Goal: Transaction & Acquisition: Purchase product/service

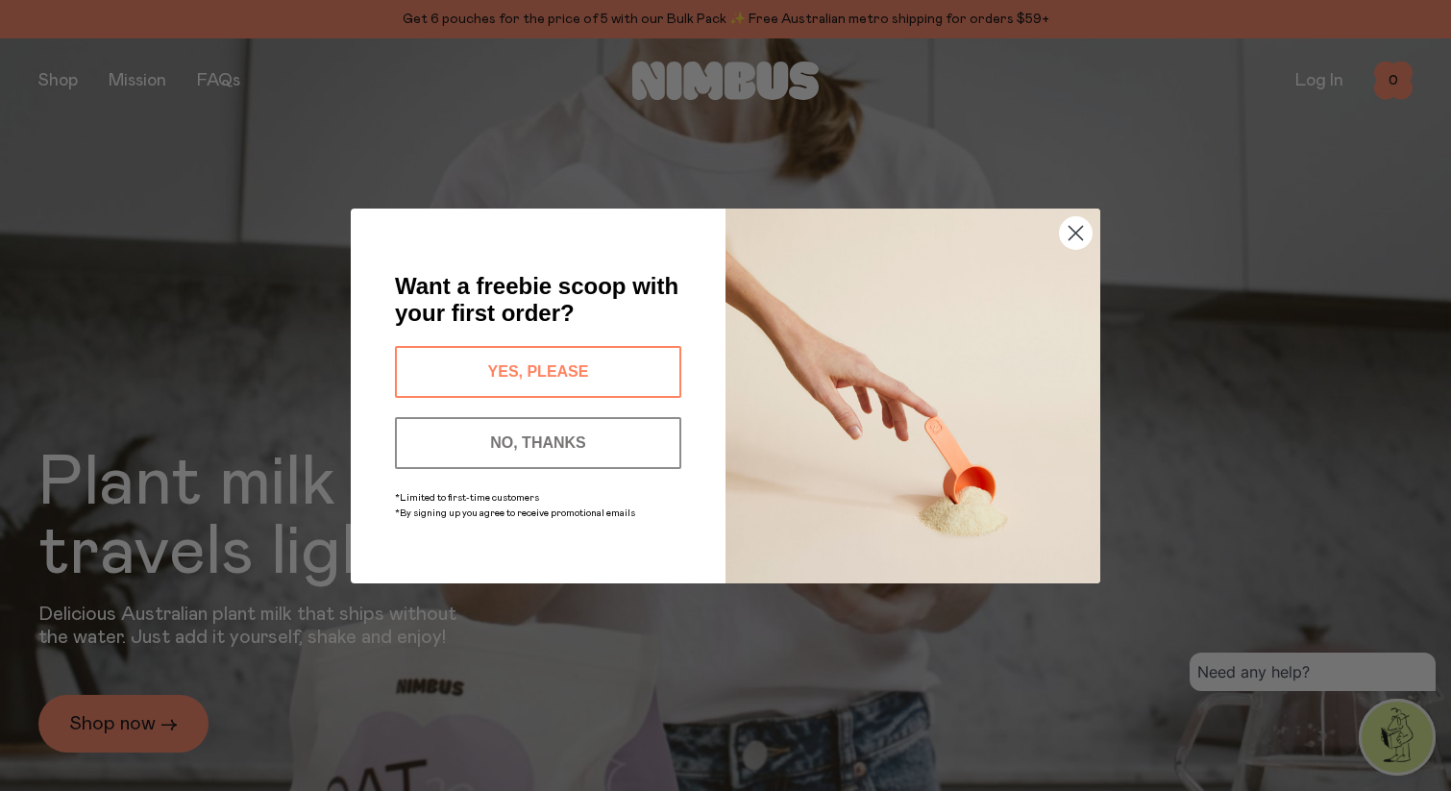
click at [1075, 226] on circle "Close dialog" at bounding box center [1076, 232] width 32 height 32
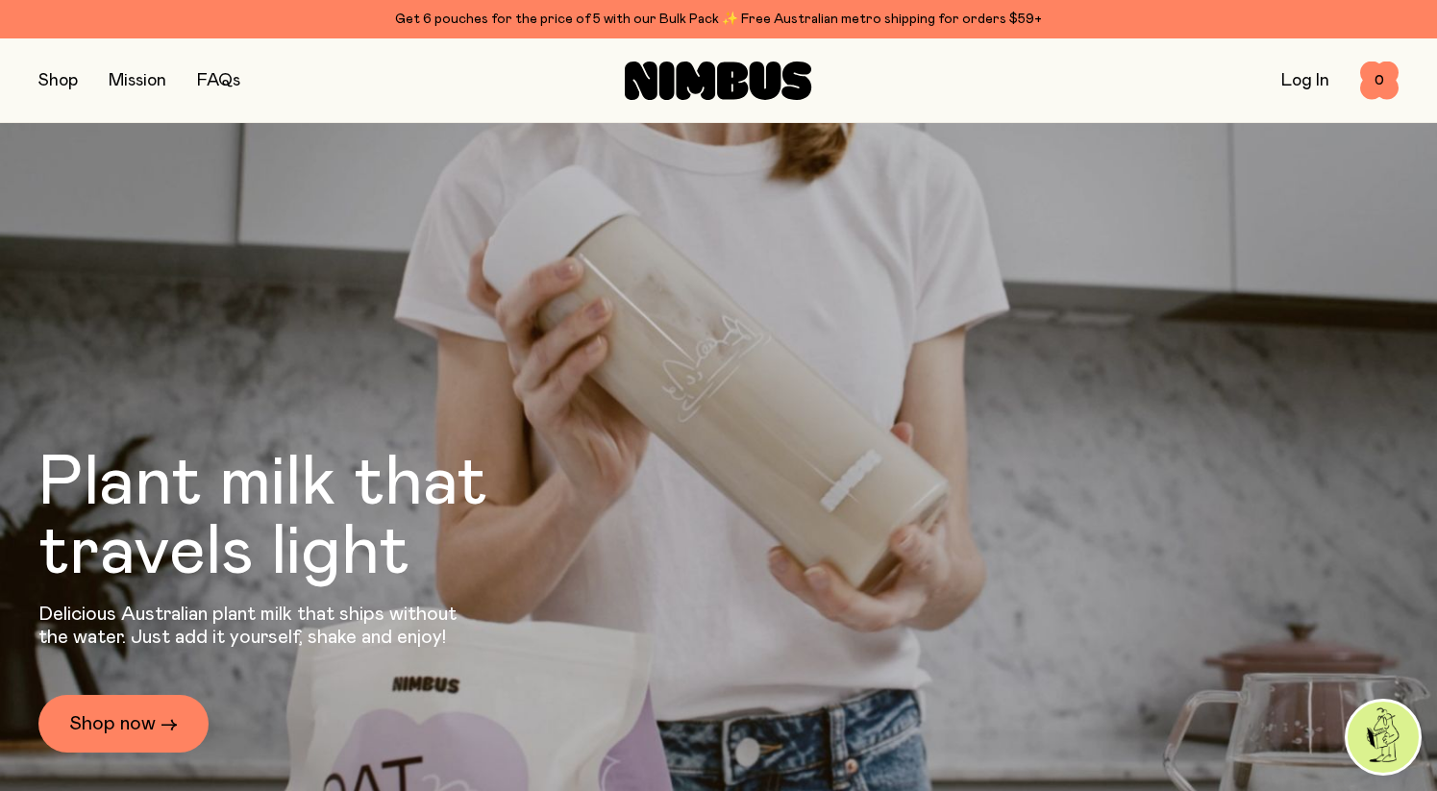
click at [58, 79] on button "button" at bounding box center [57, 80] width 39 height 27
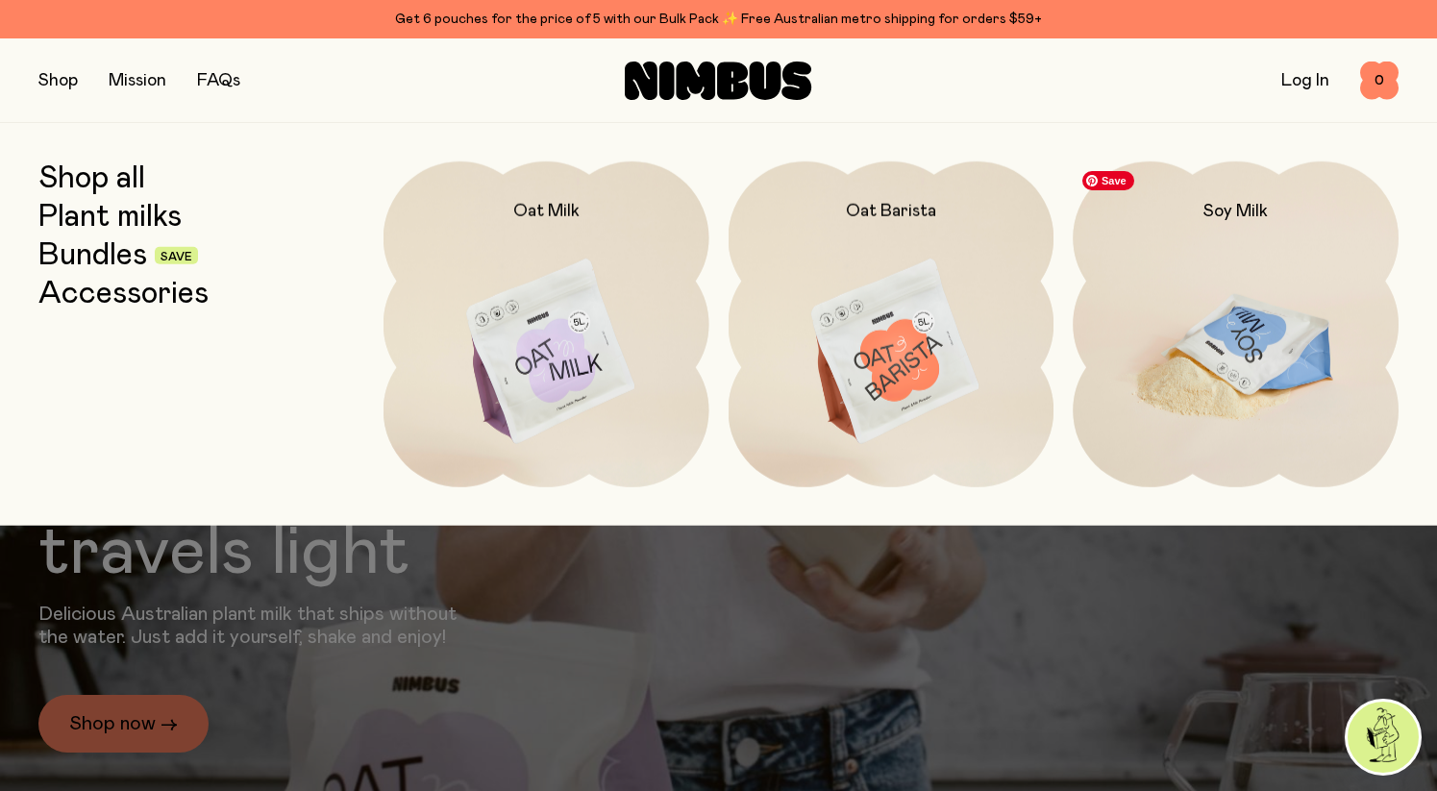
click at [1245, 266] on img at bounding box center [1235, 352] width 326 height 382
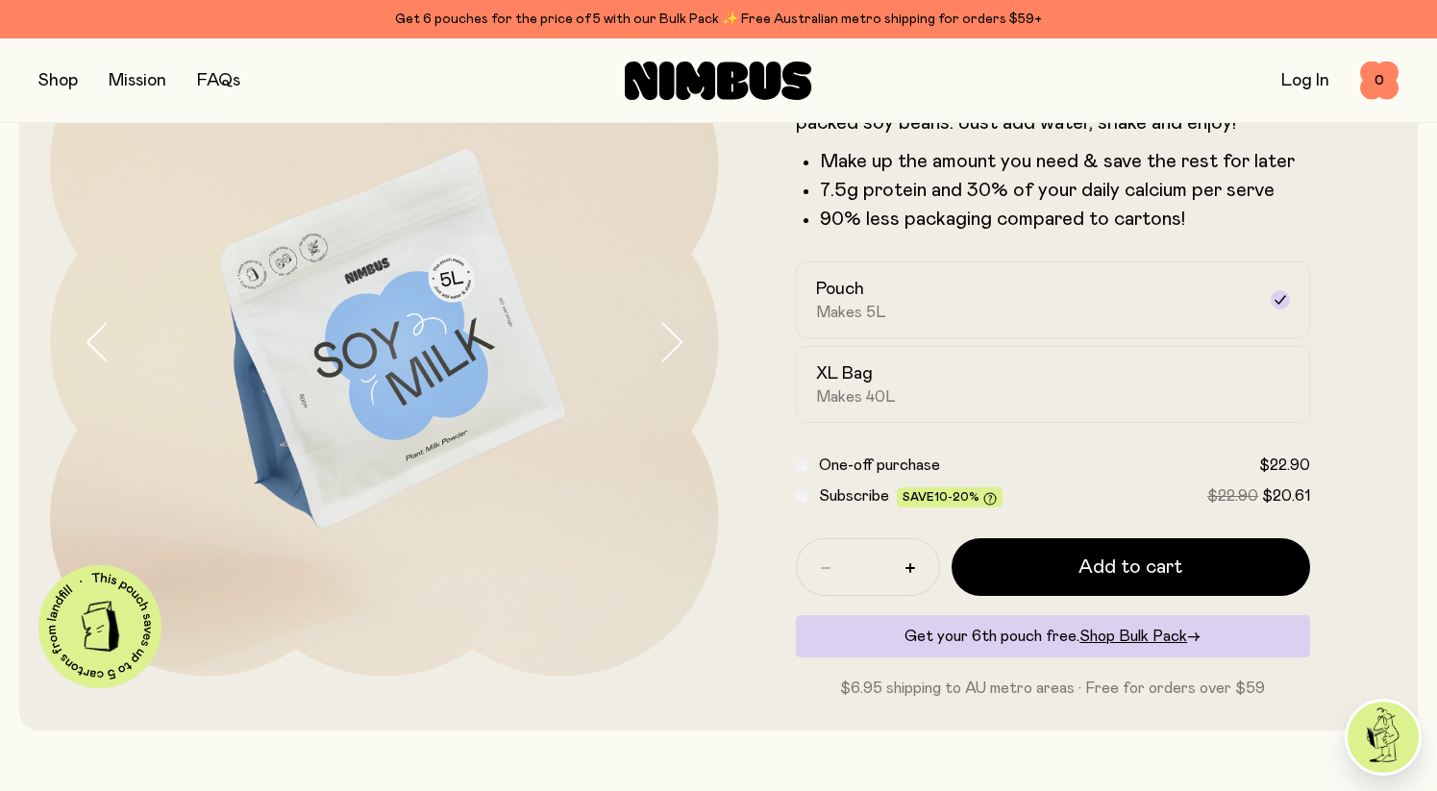
scroll to position [170, 0]
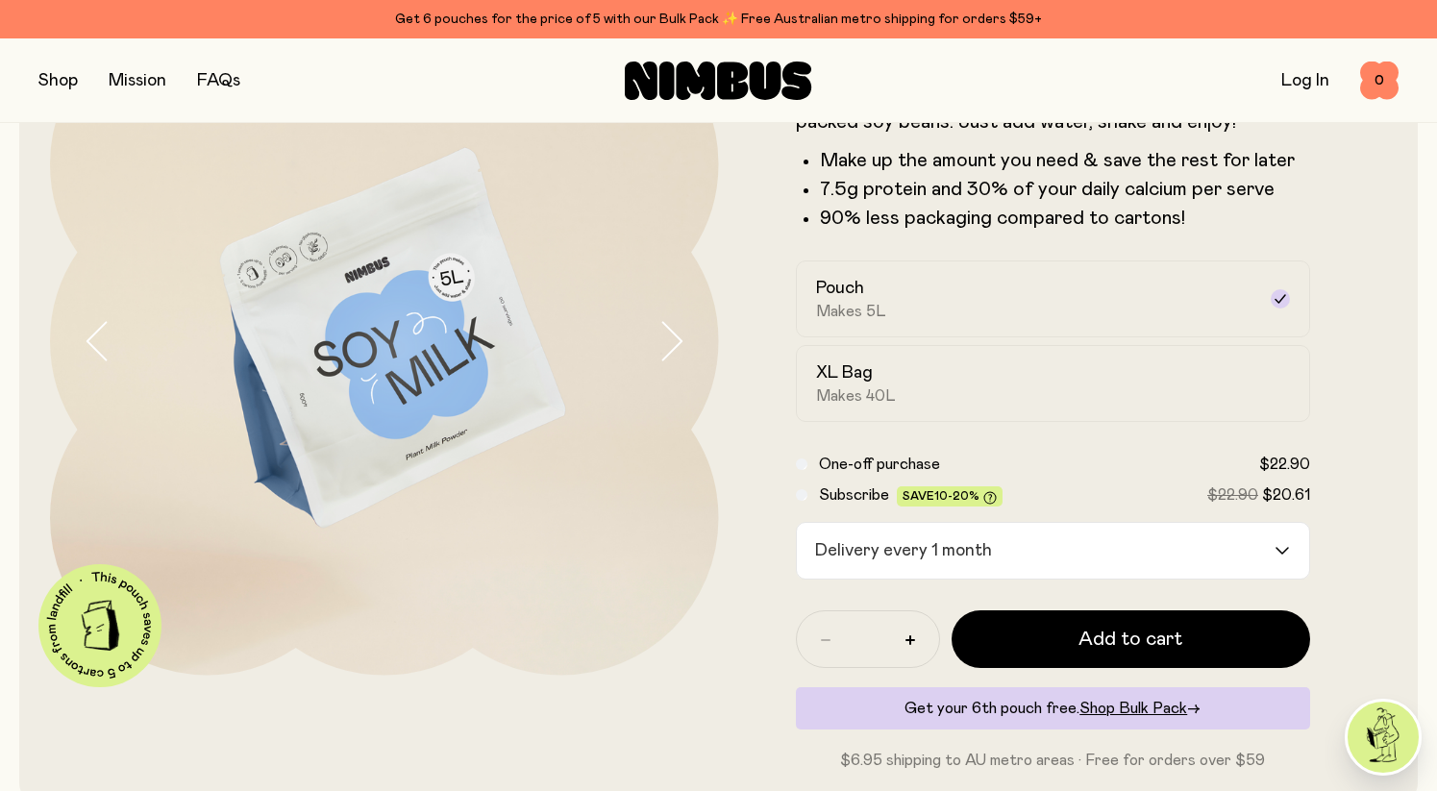
click at [61, 76] on button "button" at bounding box center [57, 80] width 39 height 27
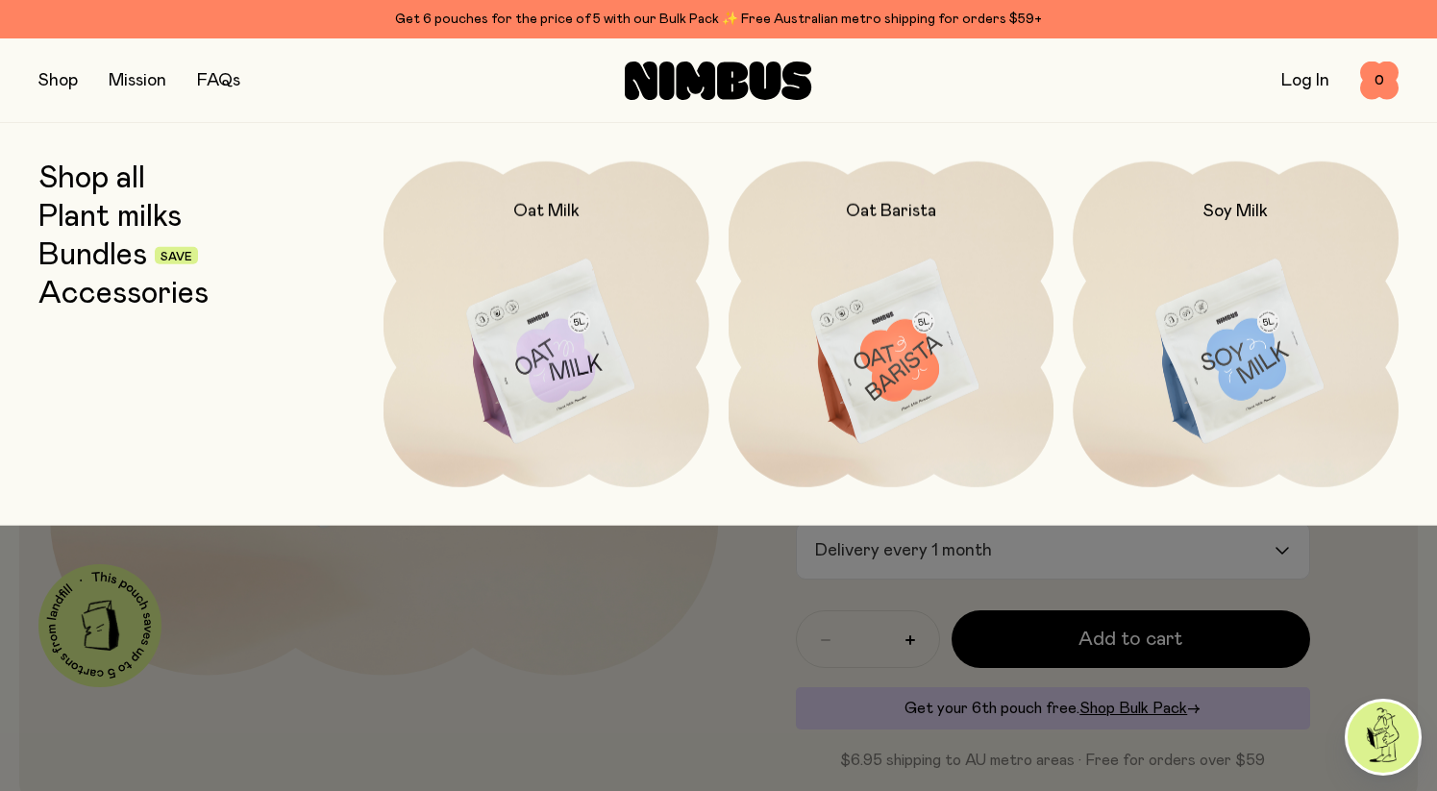
click at [111, 173] on link "Shop all" at bounding box center [91, 178] width 107 height 35
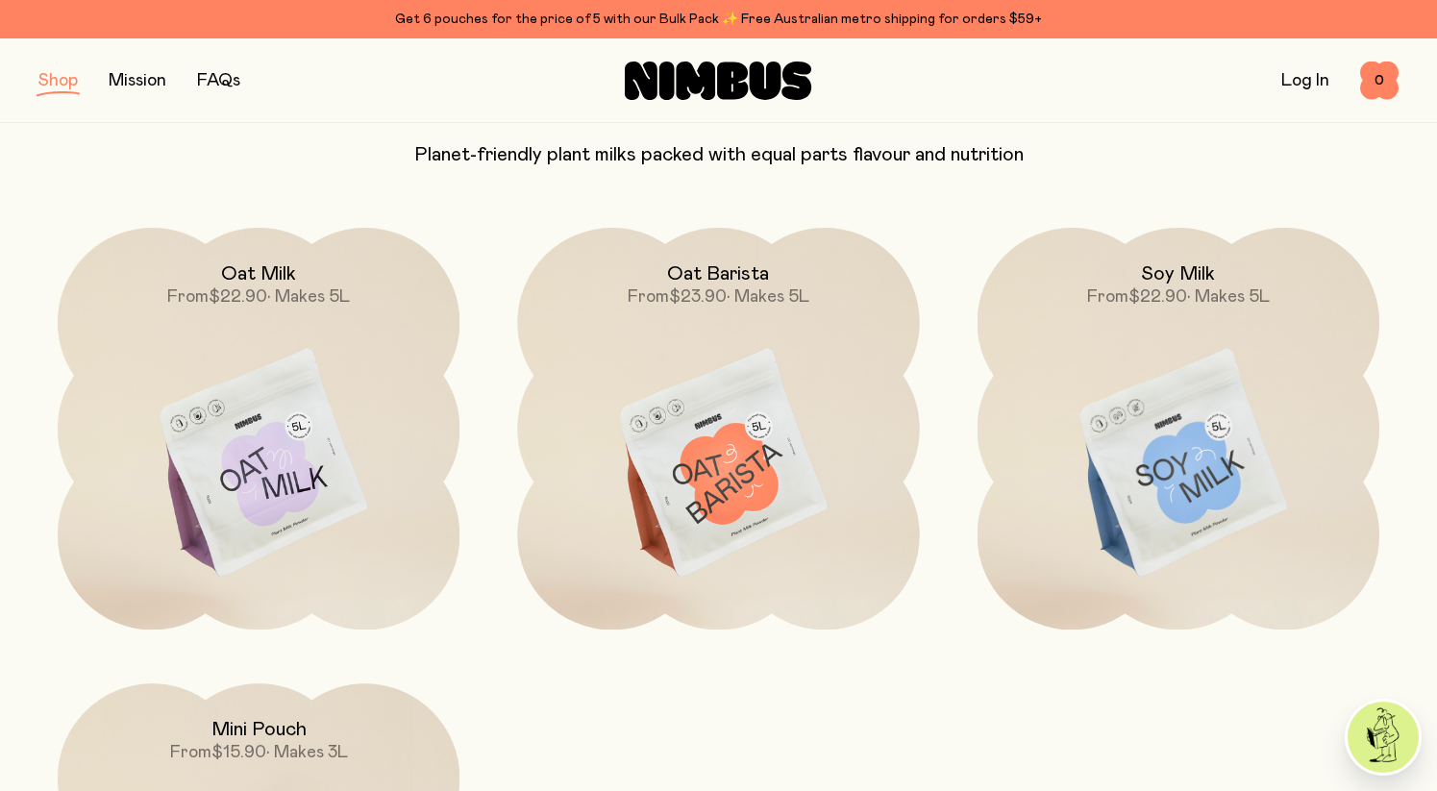
scroll to position [185, 0]
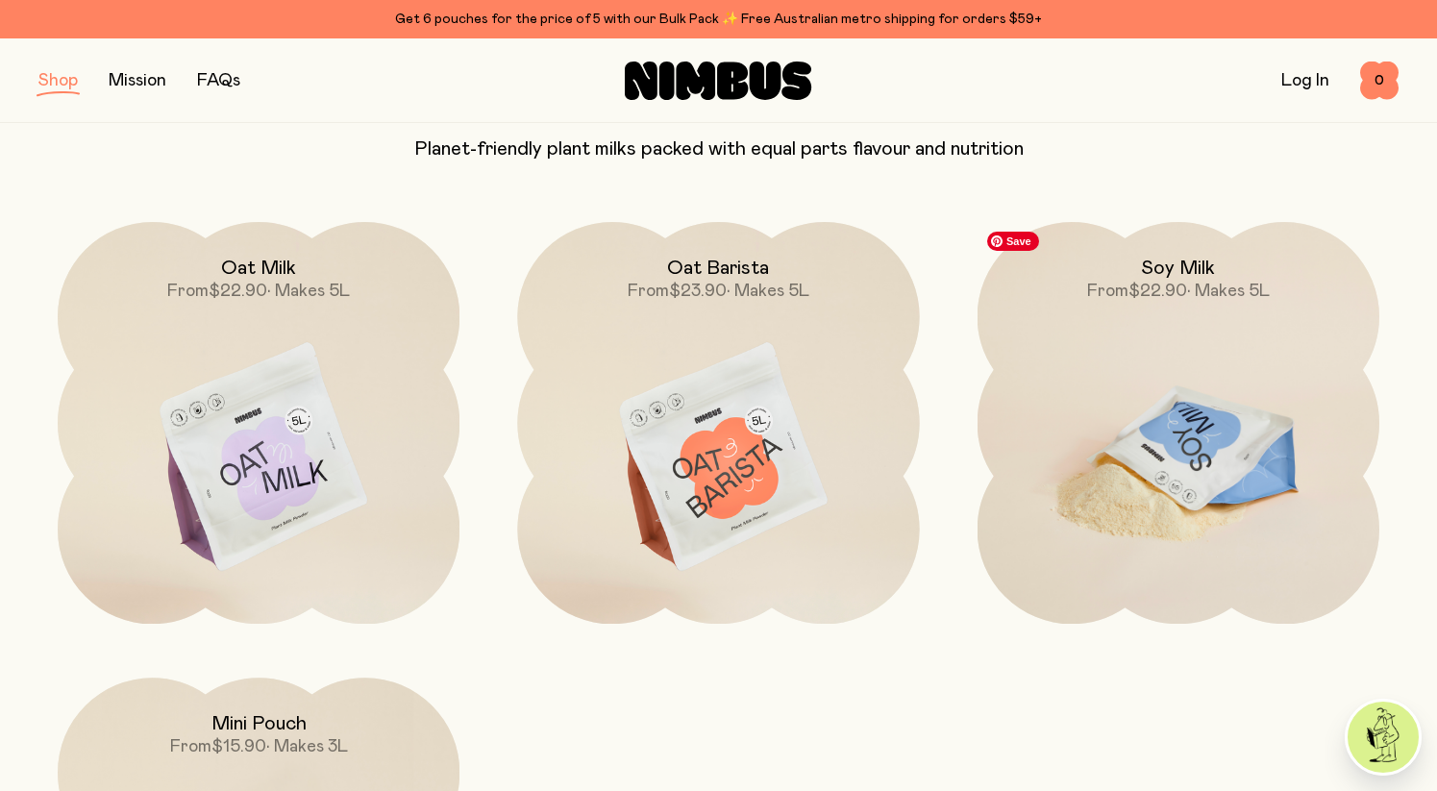
click at [1168, 415] on img at bounding box center [1178, 458] width 402 height 473
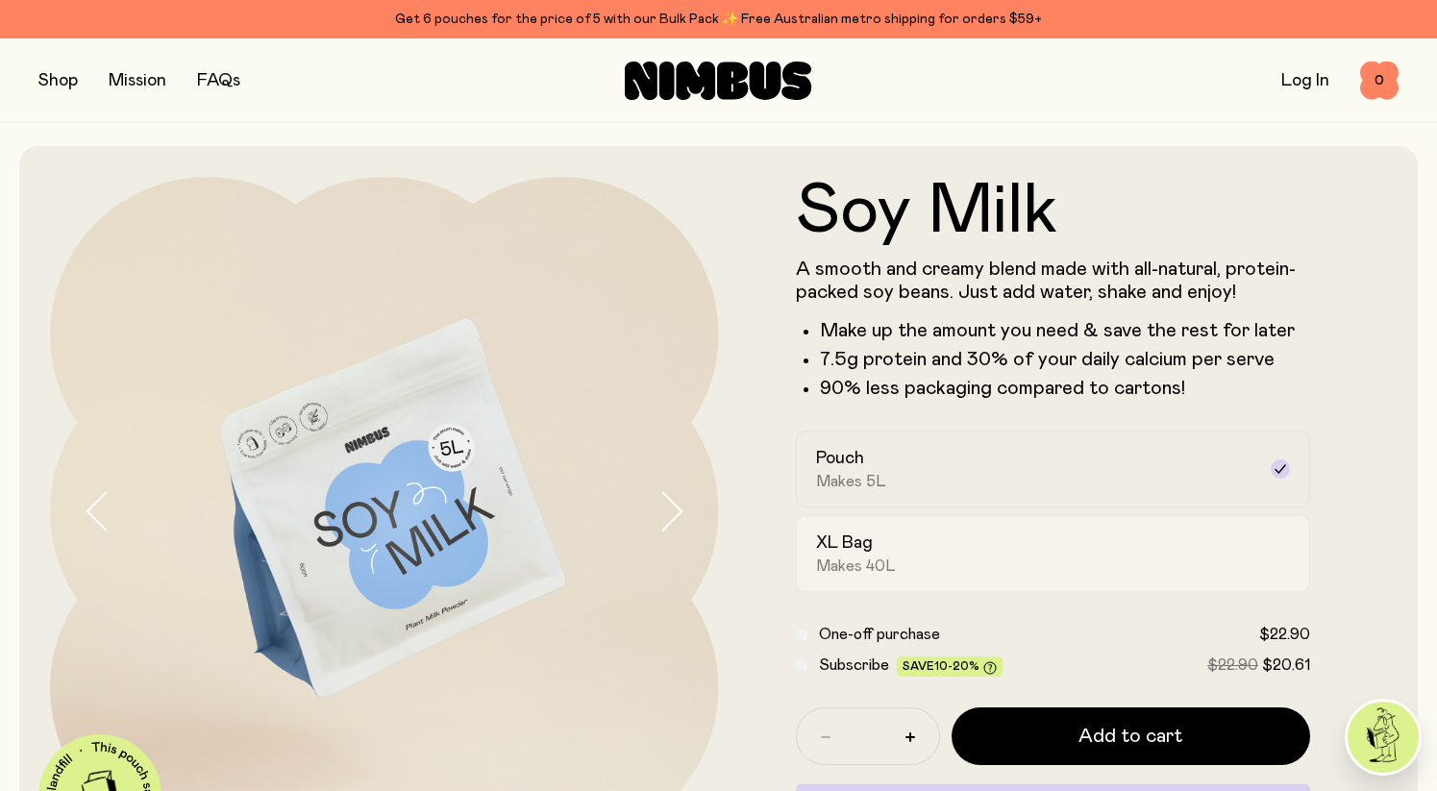
scroll to position [65, 0]
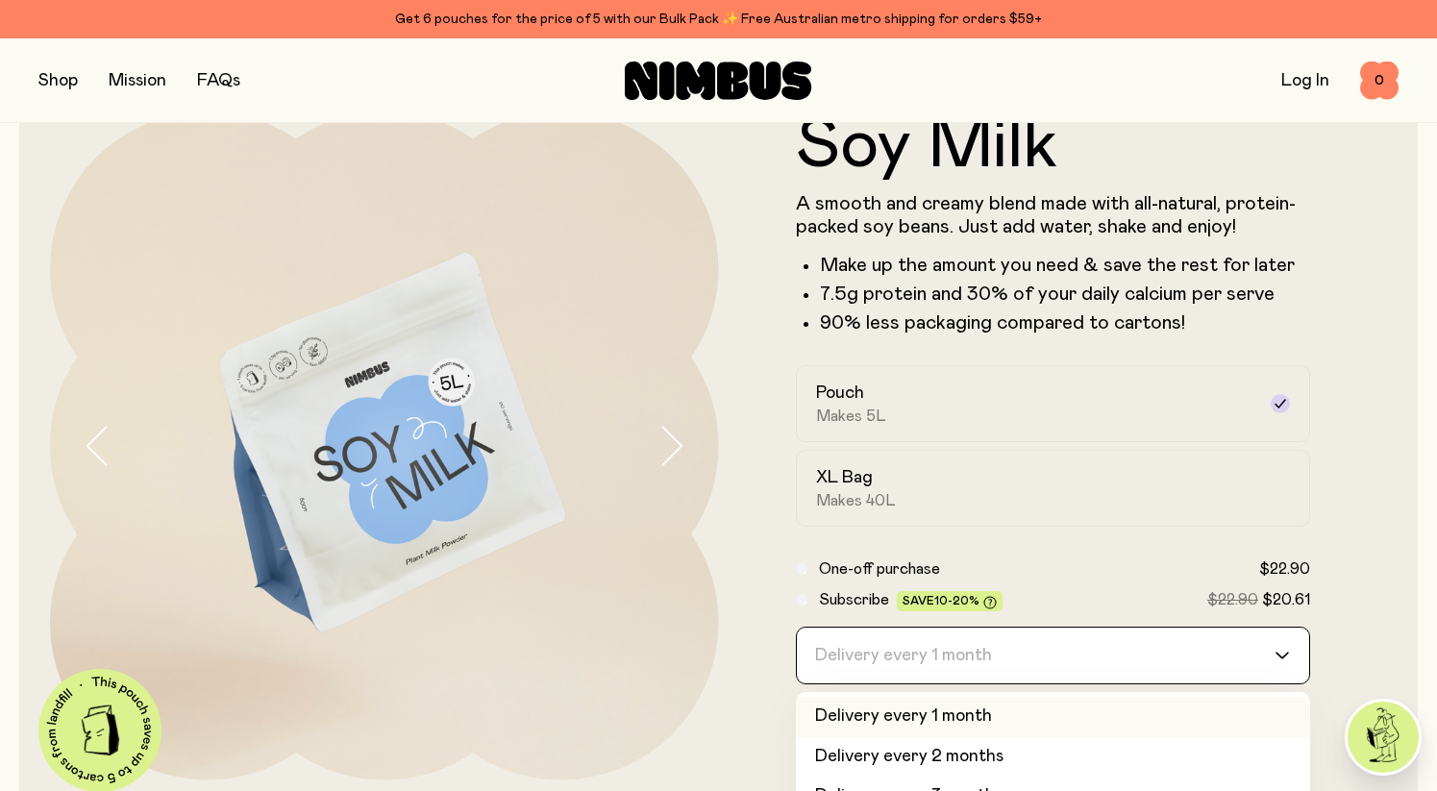
click at [899, 660] on div "Delivery every 1 month" at bounding box center [1036, 656] width 479 height 56
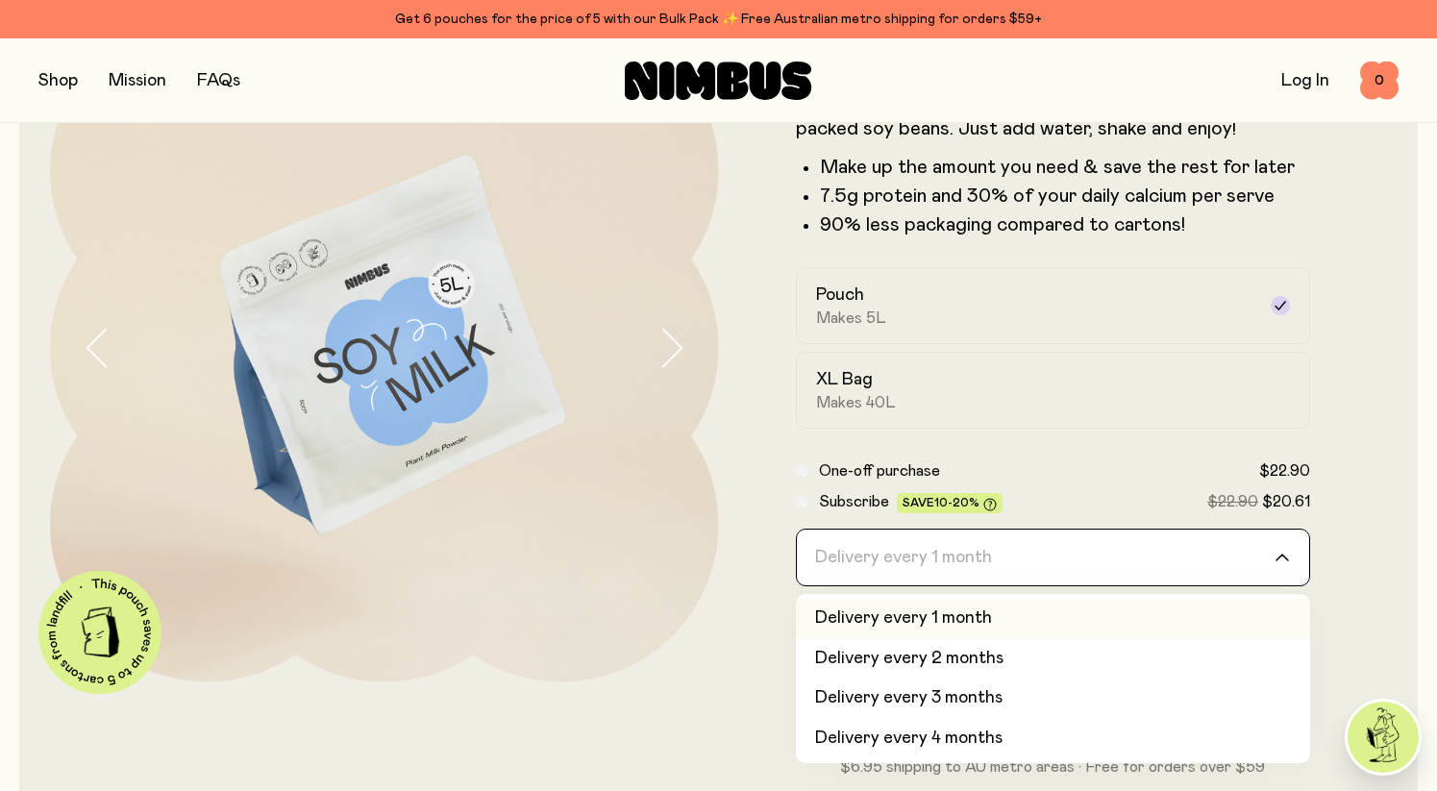
scroll to position [166, 0]
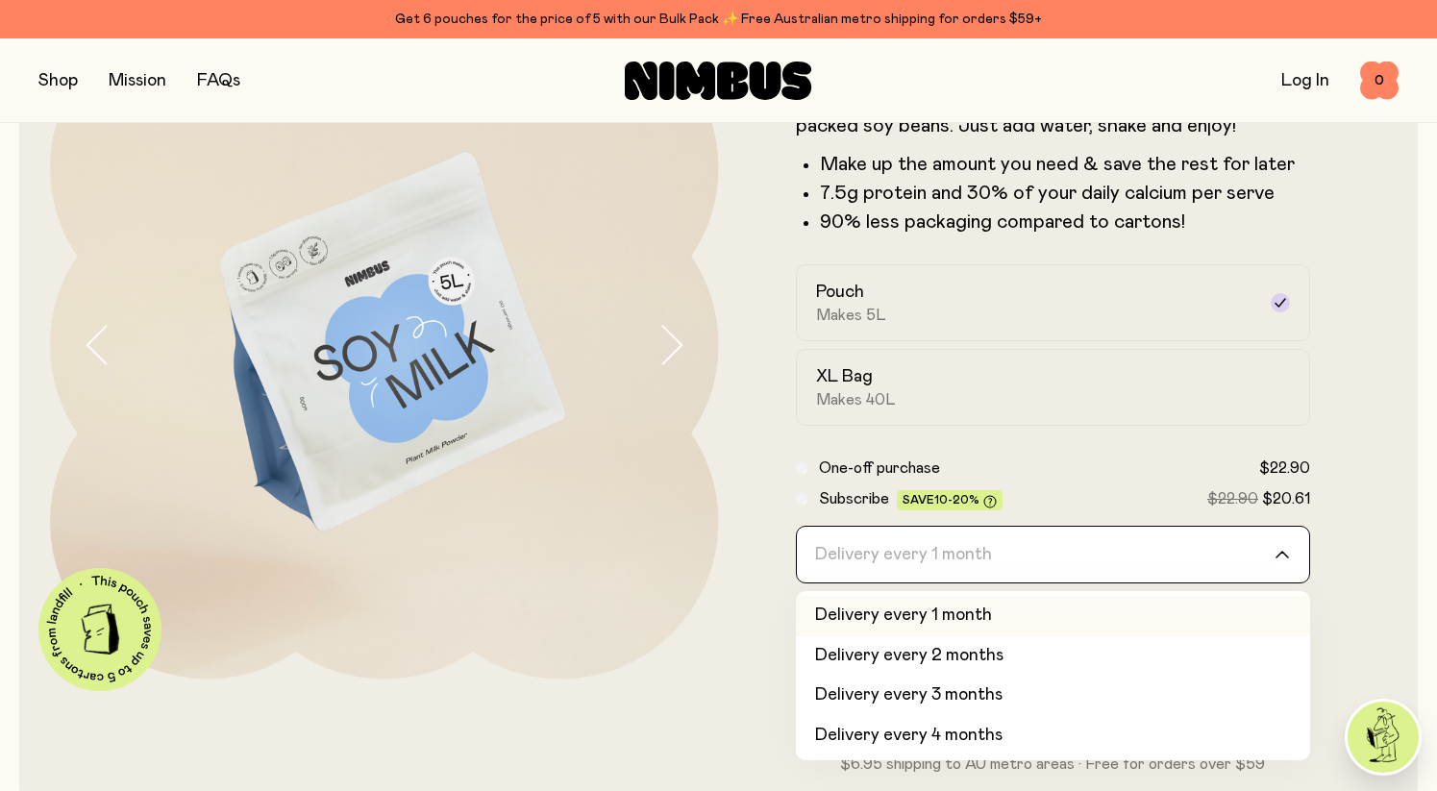
click at [1318, 421] on form "Soy Milk A smooth and creamy blend made with all-natural, protein-packed soy be…" at bounding box center [1053, 393] width 669 height 765
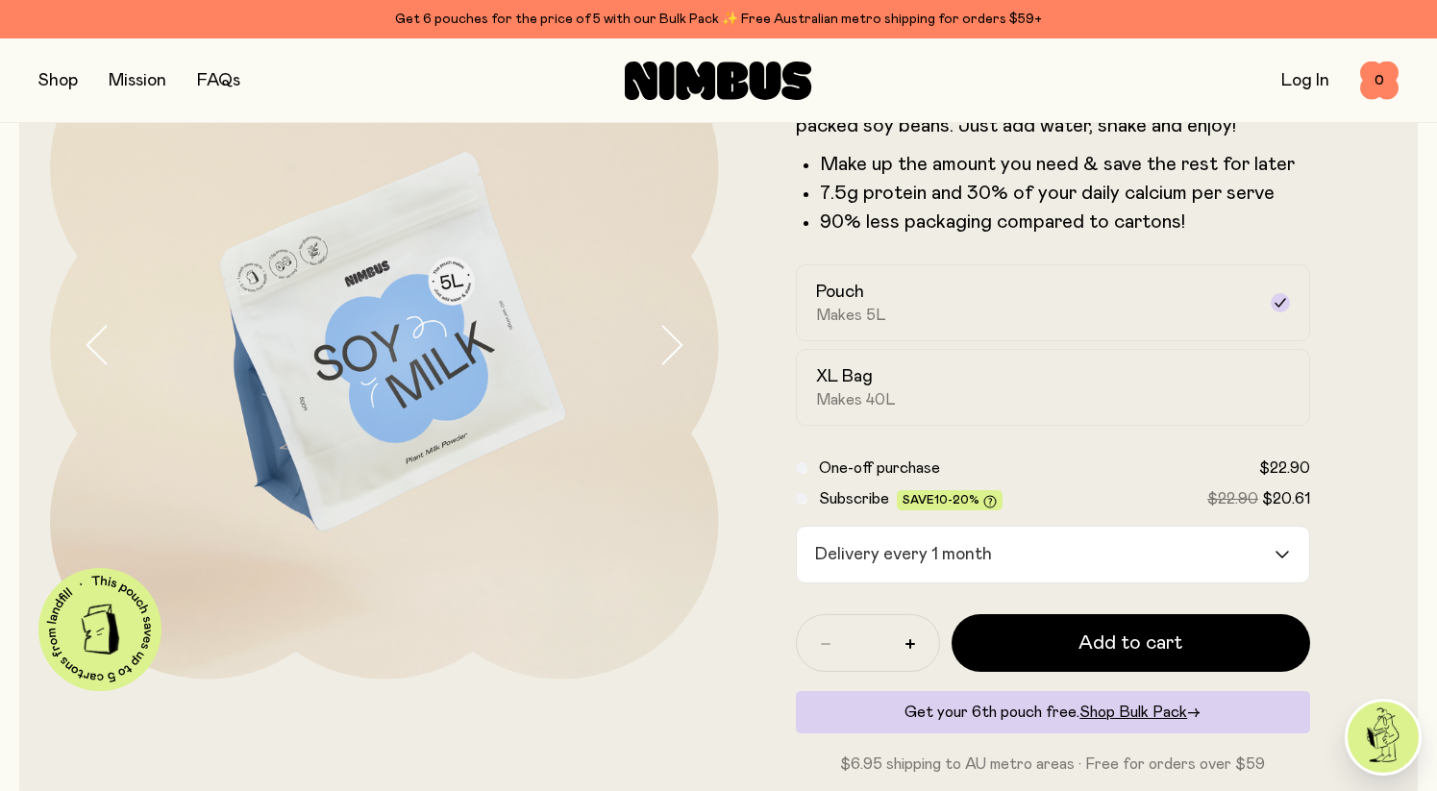
click at [1318, 421] on form "Soy Milk A smooth and creamy blend made with all-natural, protein-packed soy be…" at bounding box center [1053, 393] width 669 height 765
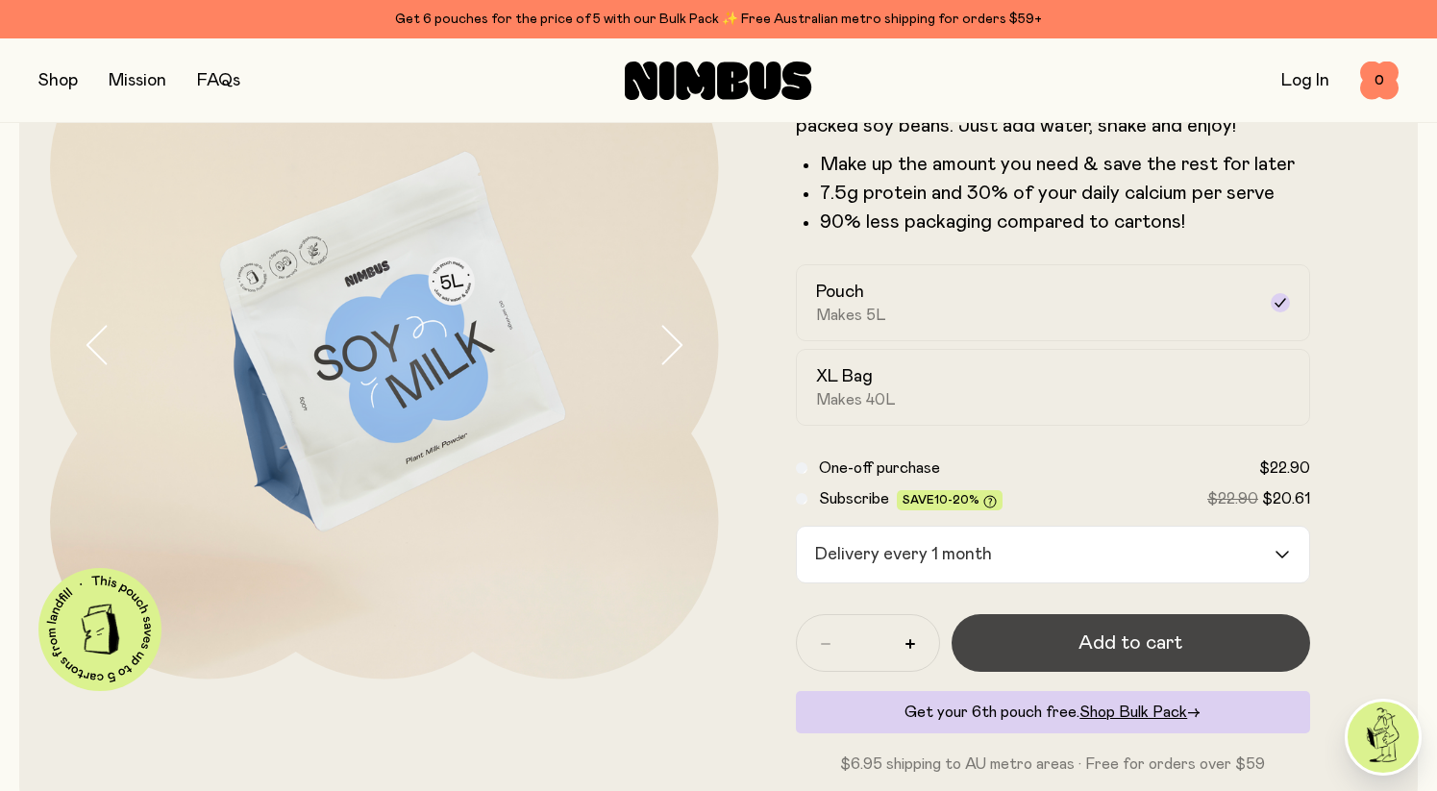
click at [1133, 631] on span "Add to cart" at bounding box center [1130, 642] width 104 height 27
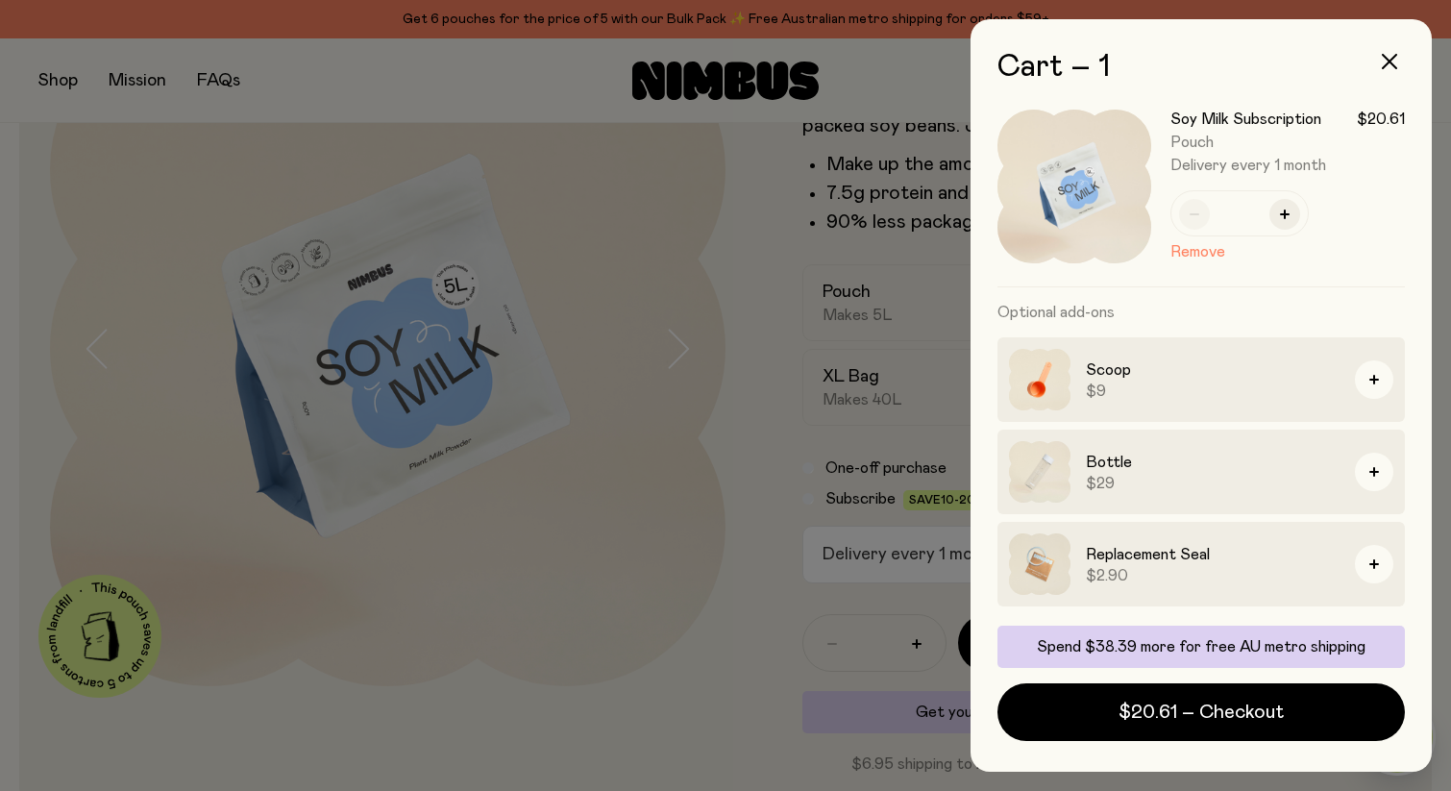
scroll to position [0, 0]
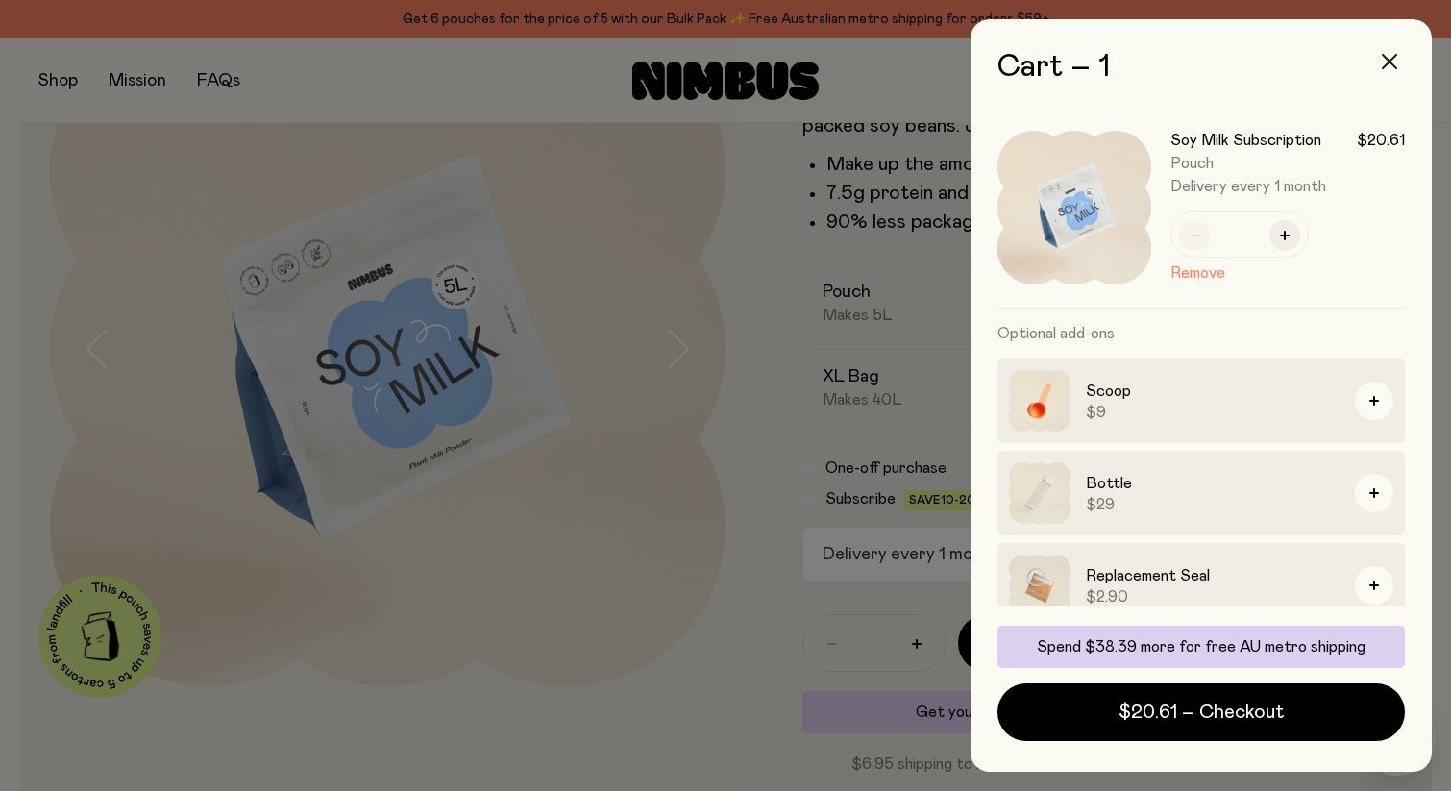
click at [1389, 54] on icon "button" at bounding box center [1389, 61] width 15 height 15
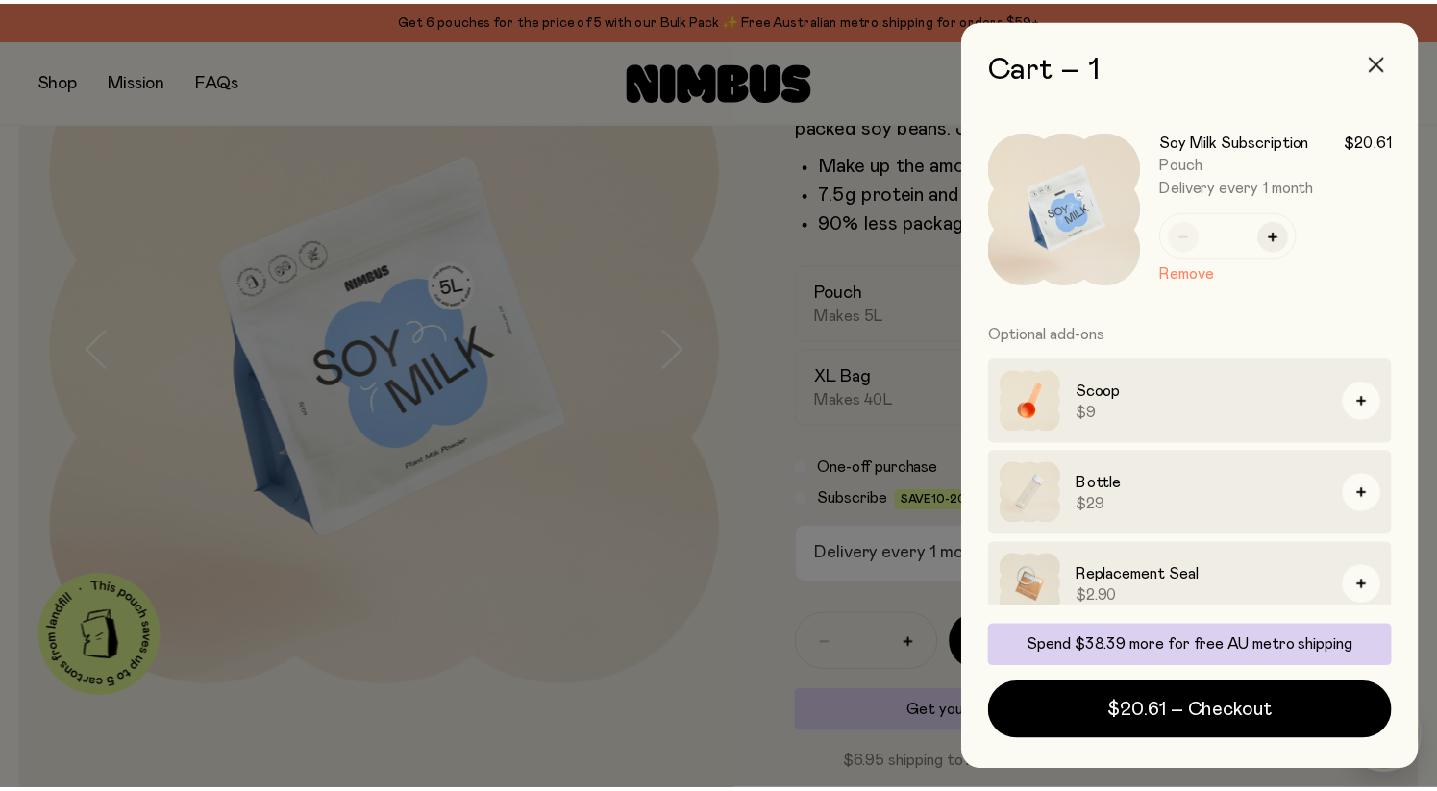
scroll to position [166, 0]
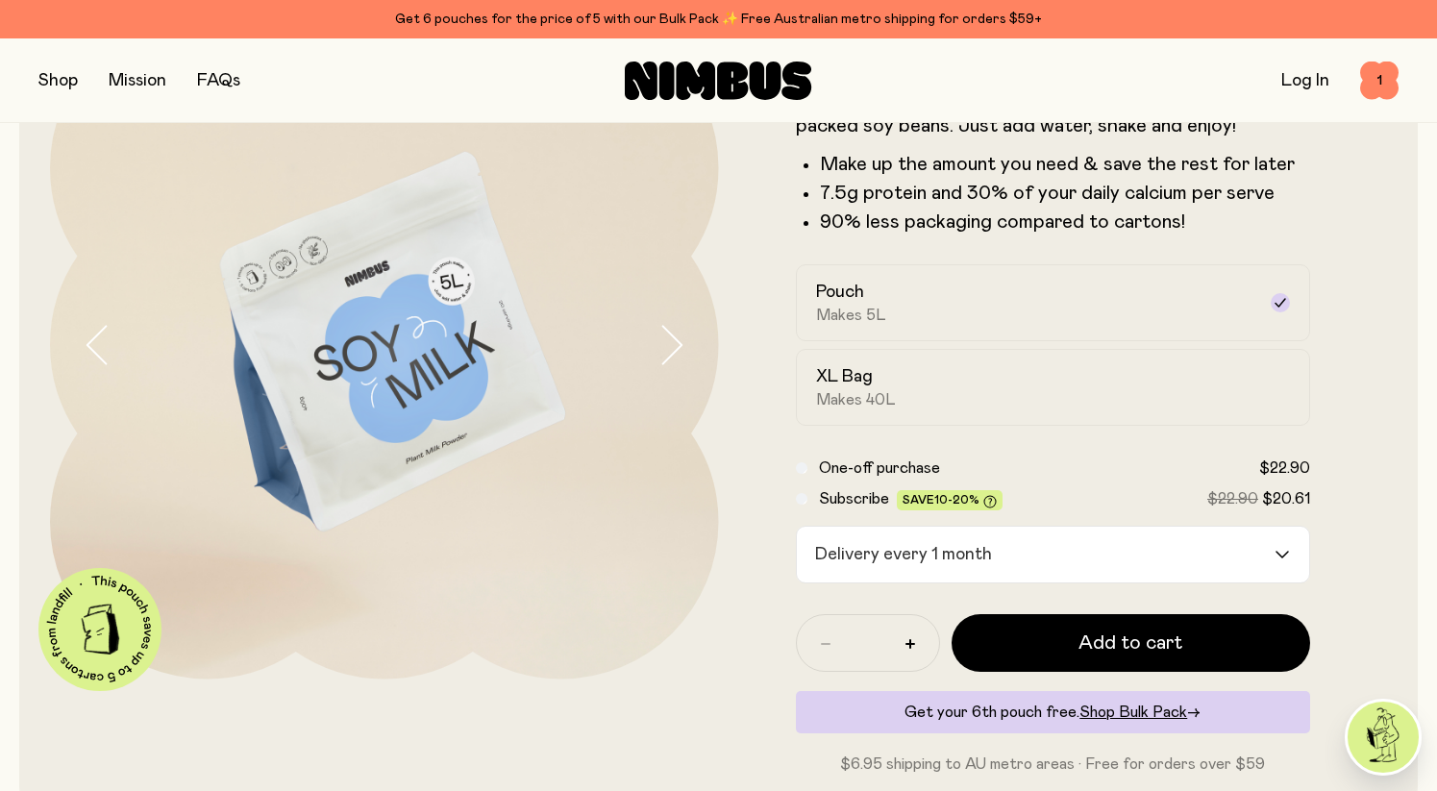
click at [1075, 552] on input "Search for option" at bounding box center [1136, 555] width 274 height 56
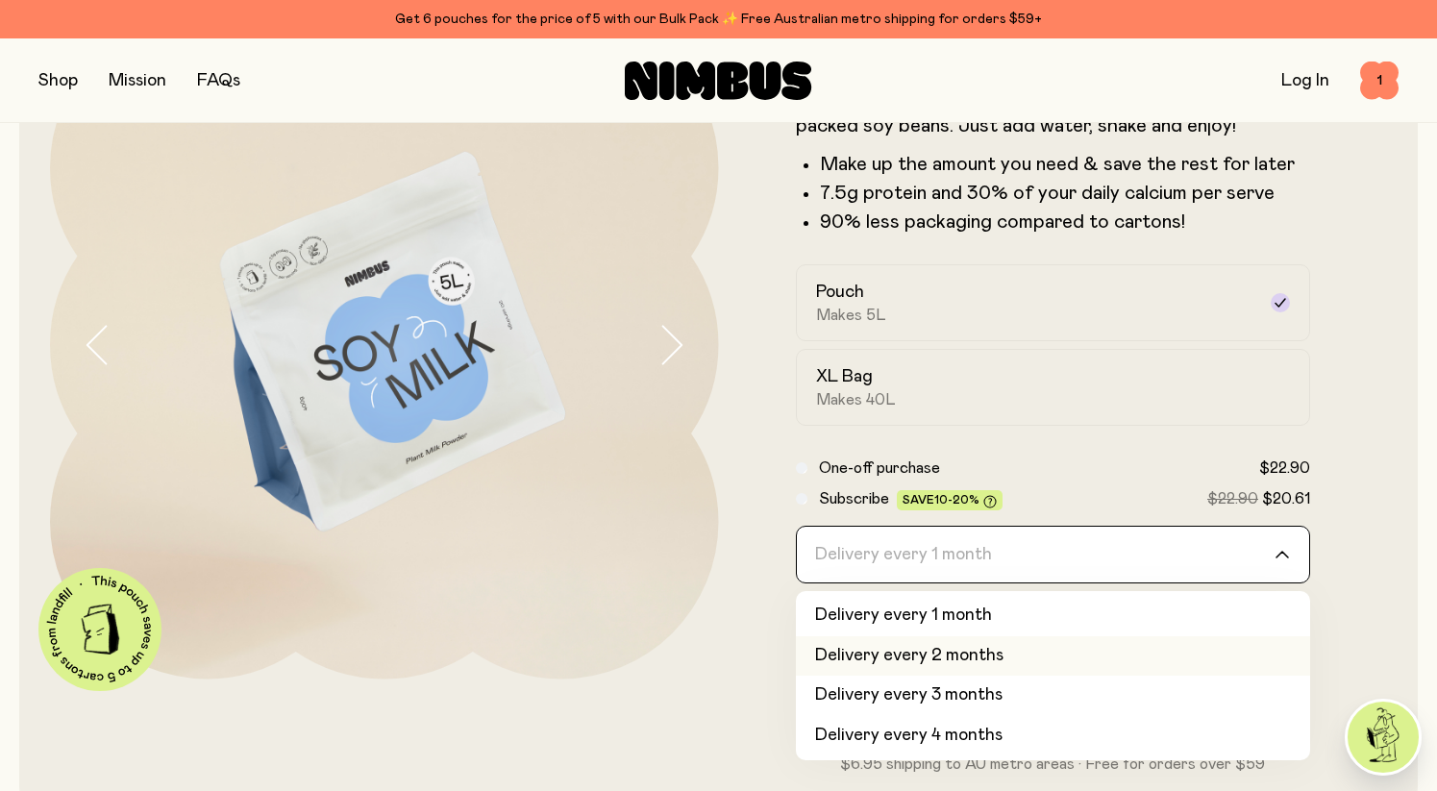
click at [947, 655] on li "Delivery every 2 months" at bounding box center [1053, 656] width 515 height 40
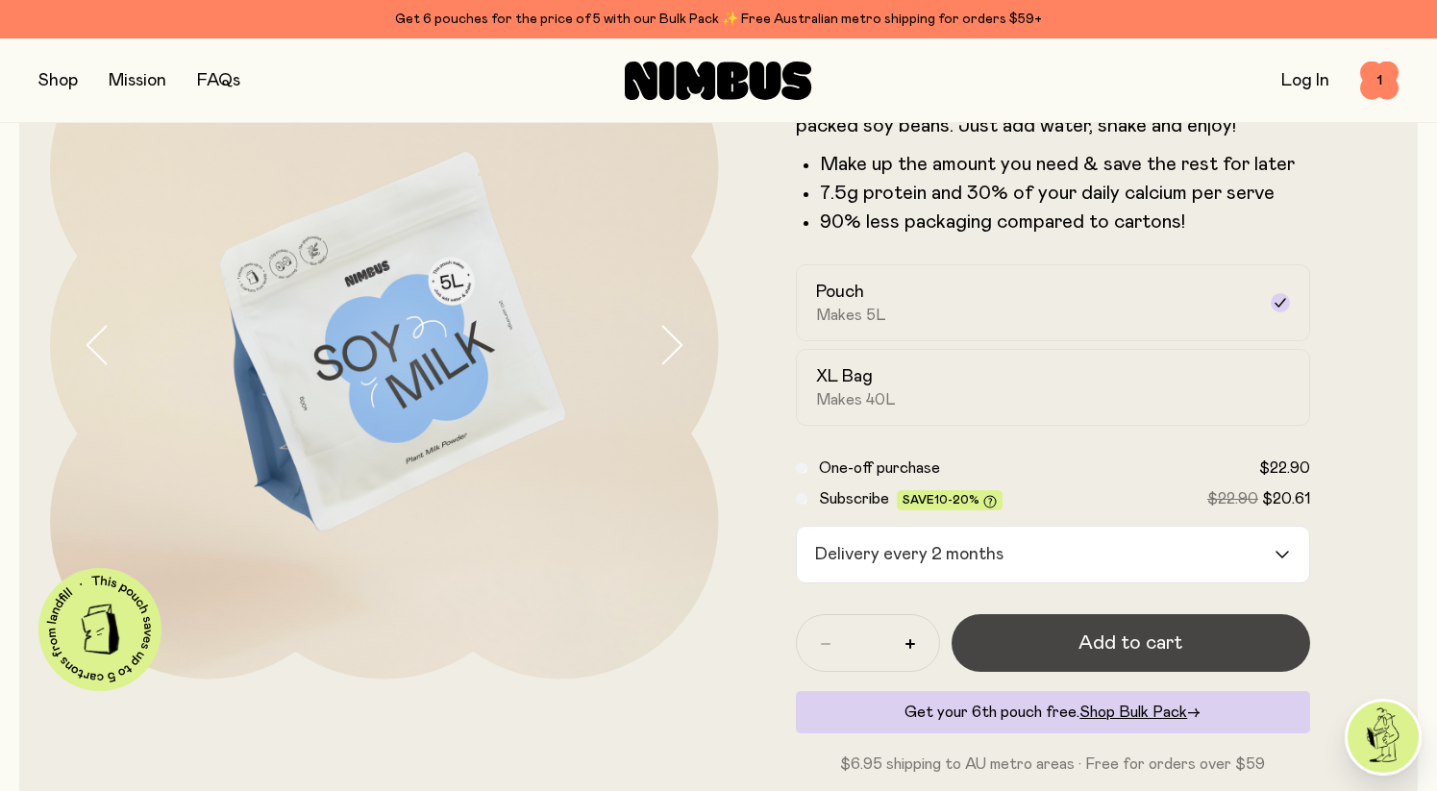
click at [1121, 651] on span "Add to cart" at bounding box center [1130, 642] width 104 height 27
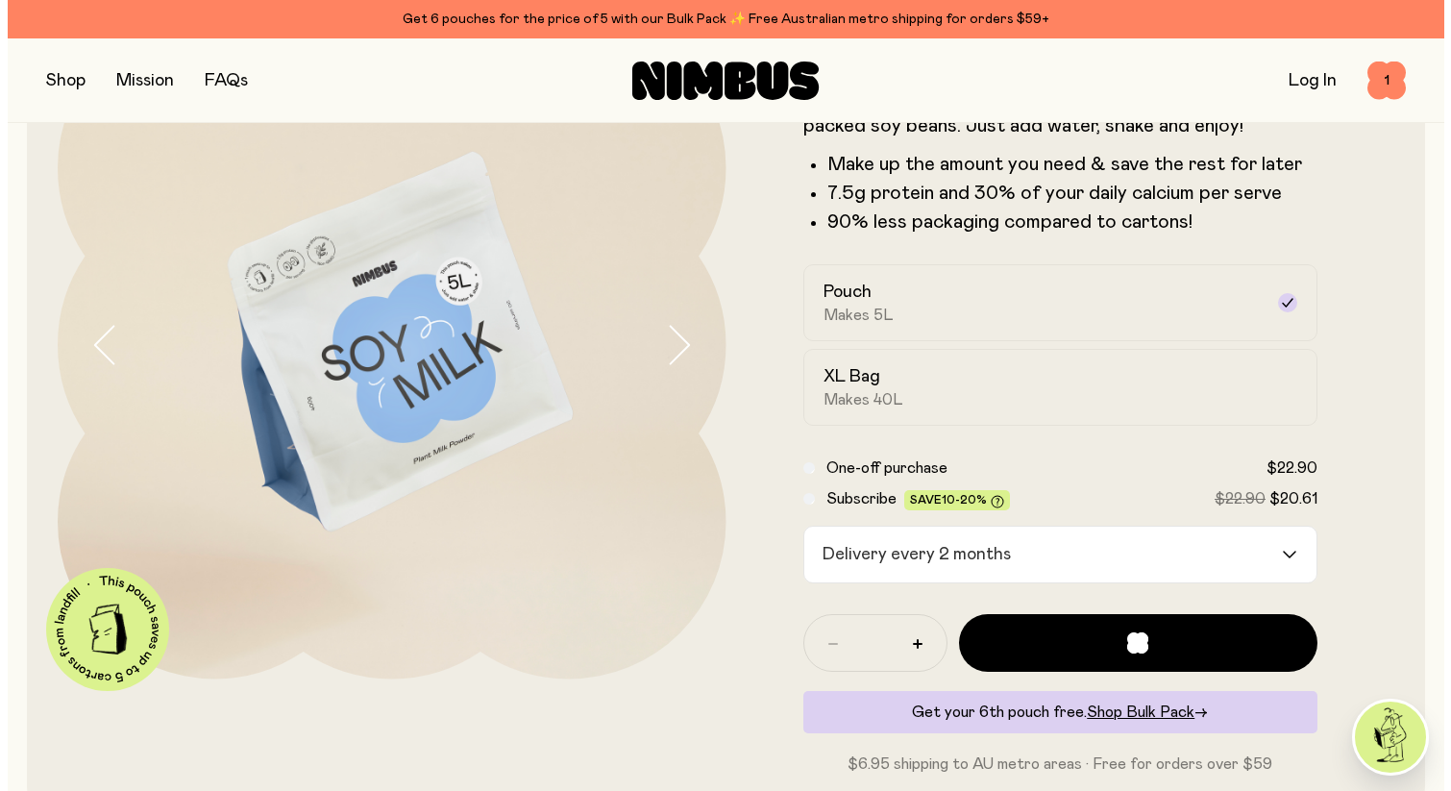
scroll to position [0, 0]
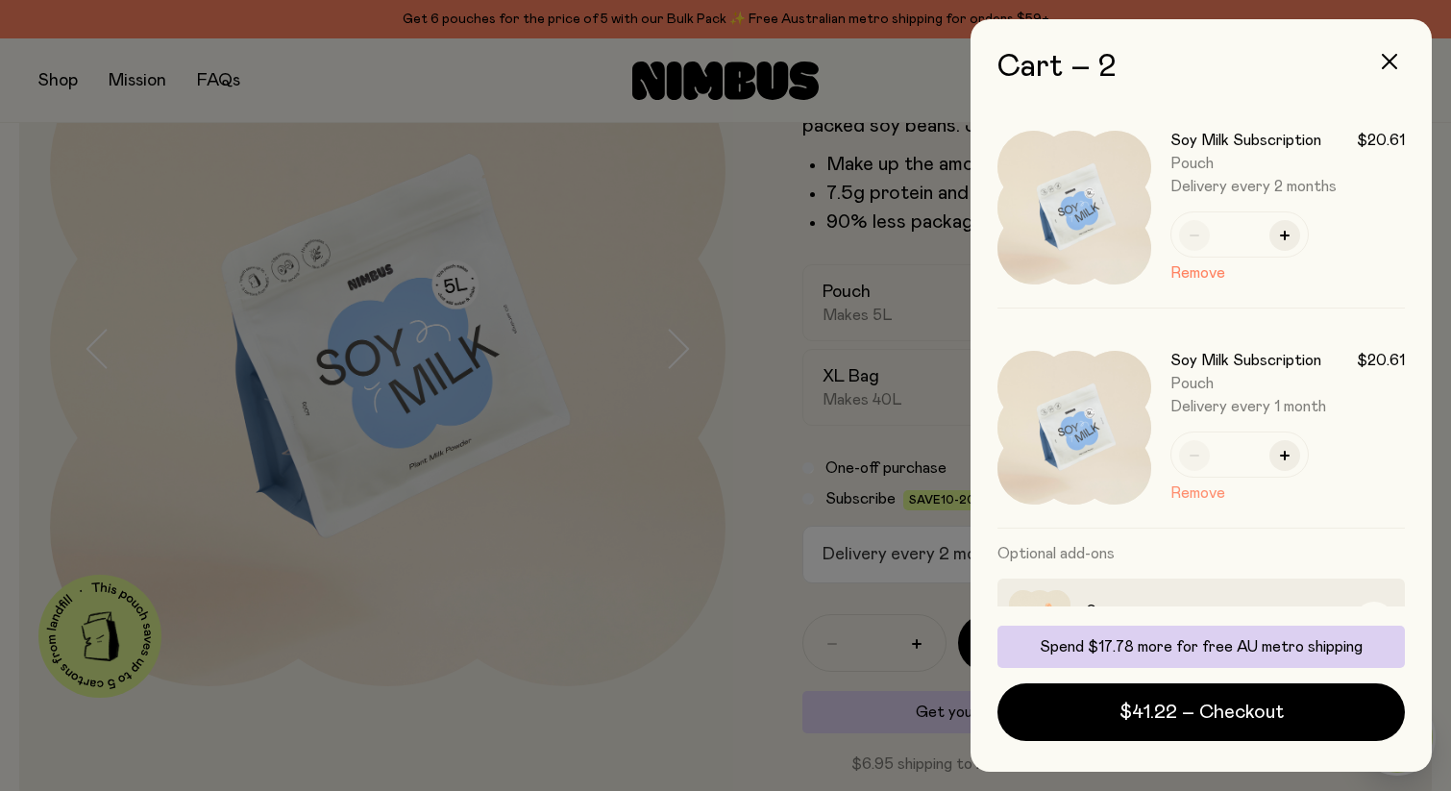
click at [1196, 496] on button "Remove" at bounding box center [1198, 492] width 55 height 23
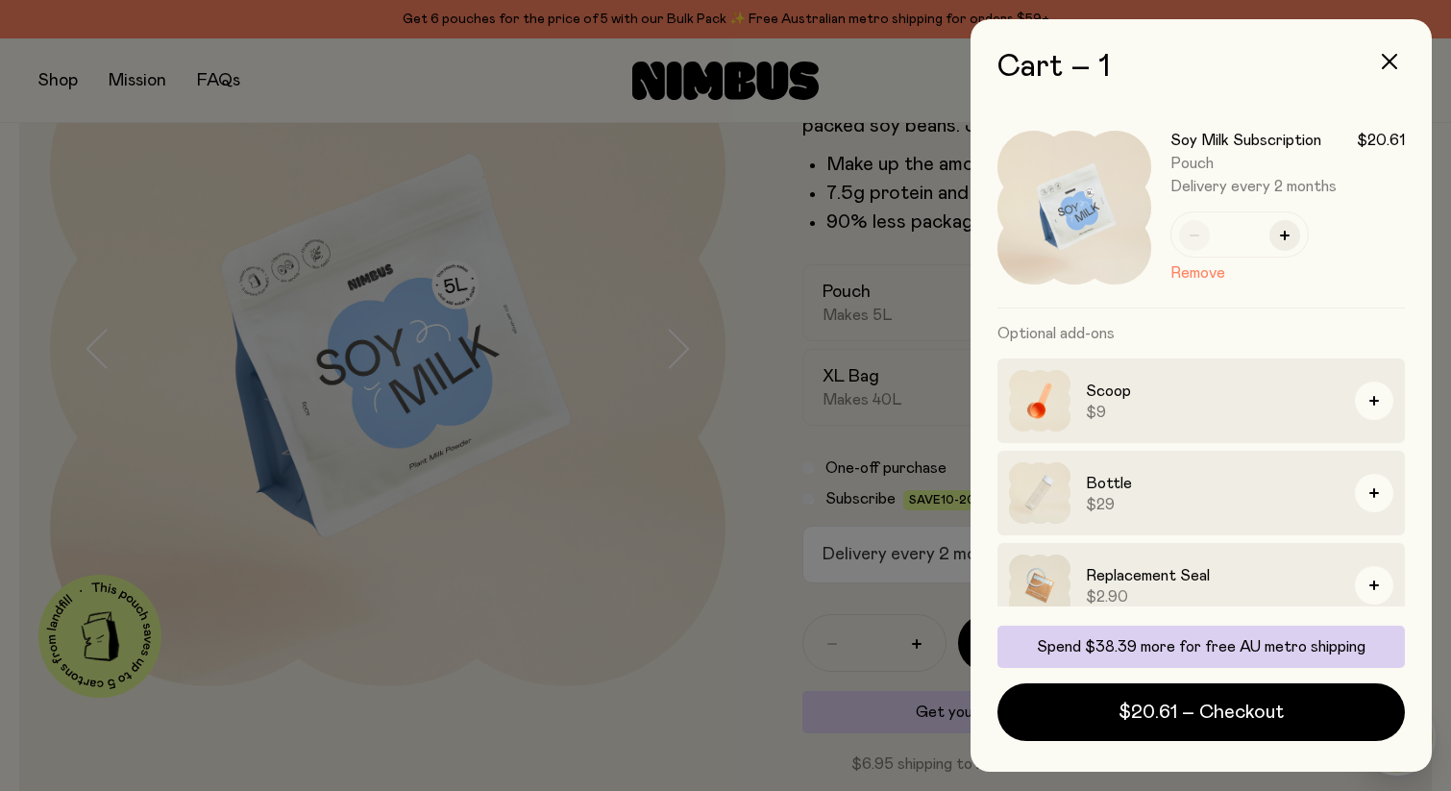
scroll to position [21, 0]
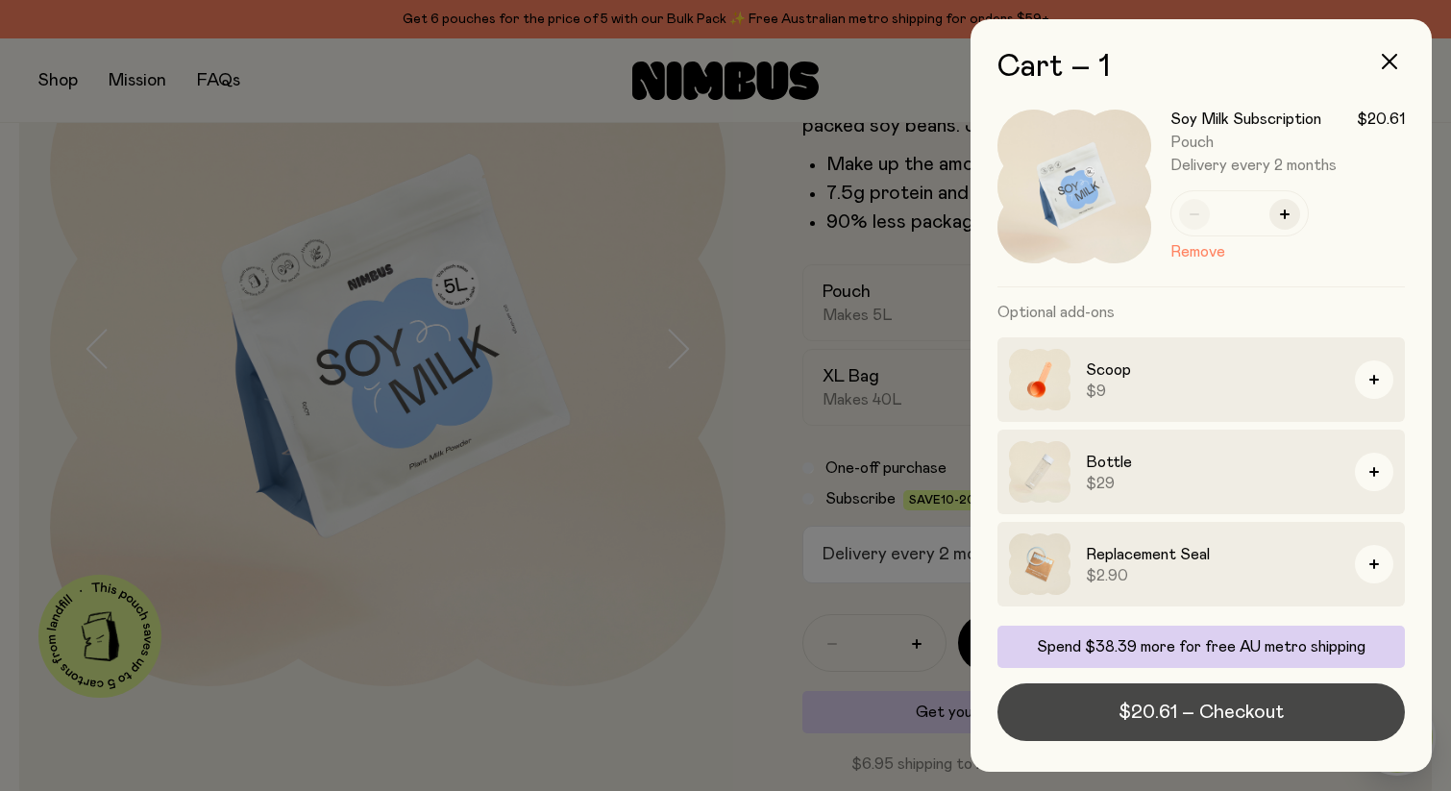
click at [1147, 707] on span "$20.61 – Checkout" at bounding box center [1201, 712] width 165 height 27
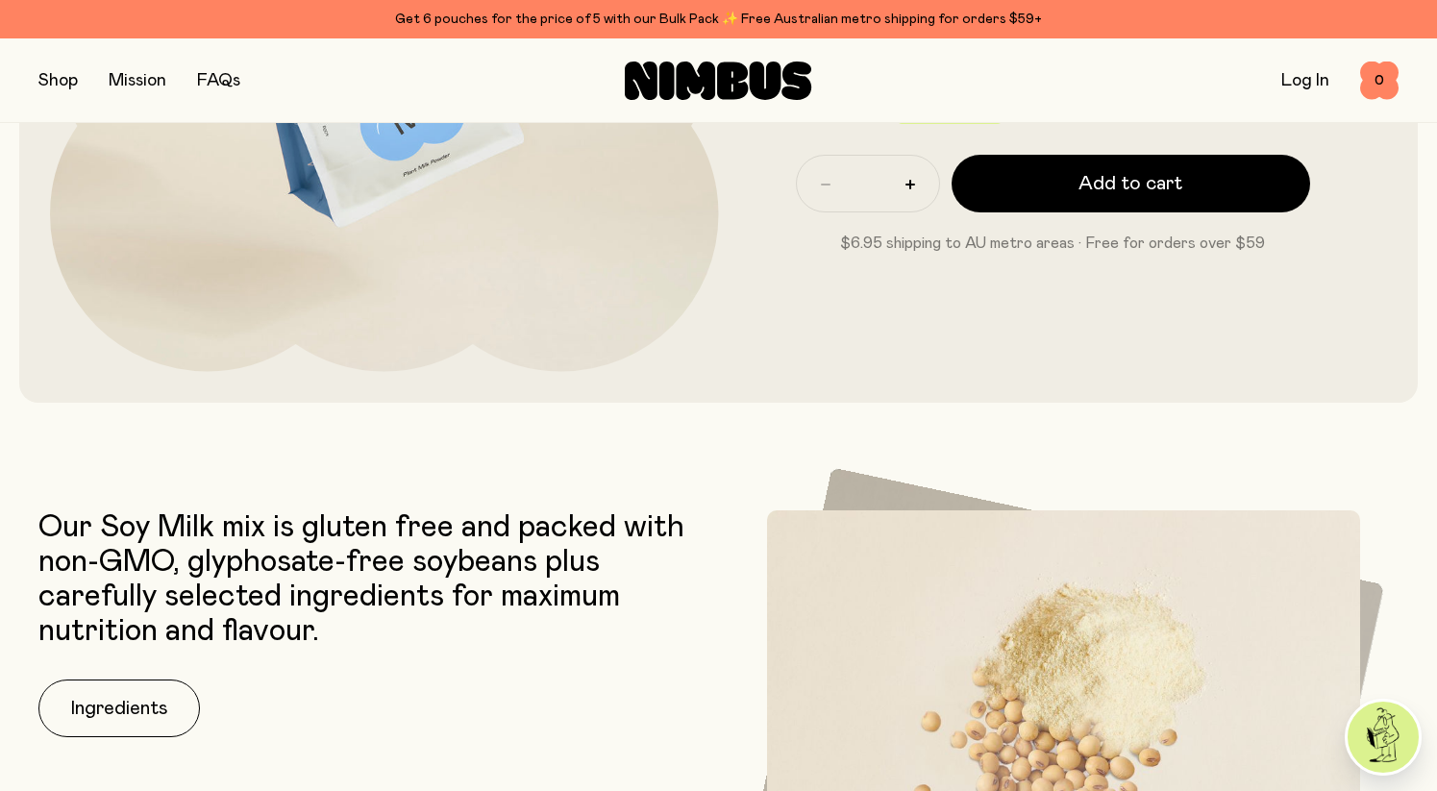
scroll to position [498, 0]
